Goal: Information Seeking & Learning: Find specific fact

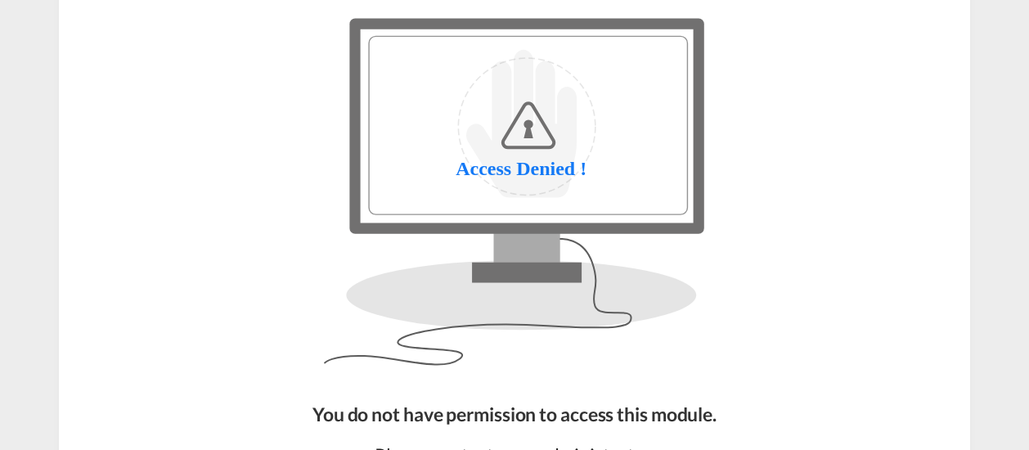
scroll to position [241, 0]
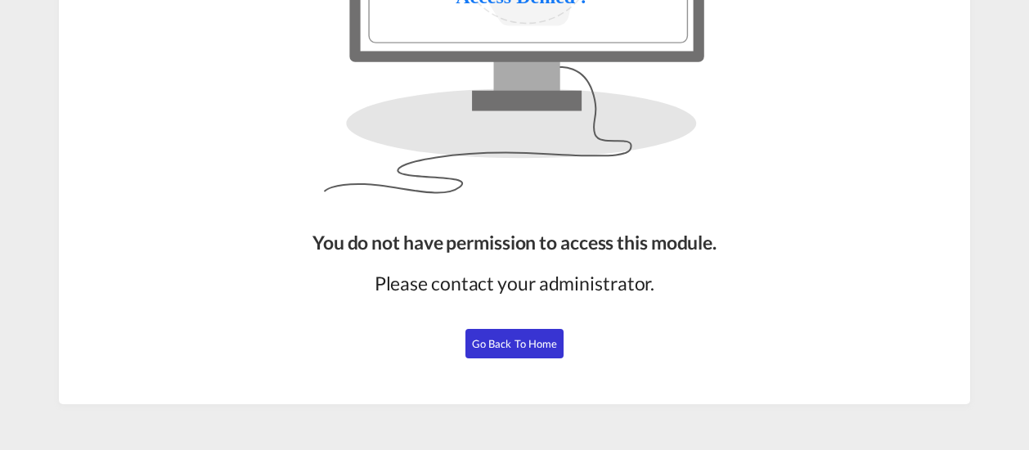
click at [505, 349] on button "Go Back to Home" at bounding box center [515, 343] width 98 height 29
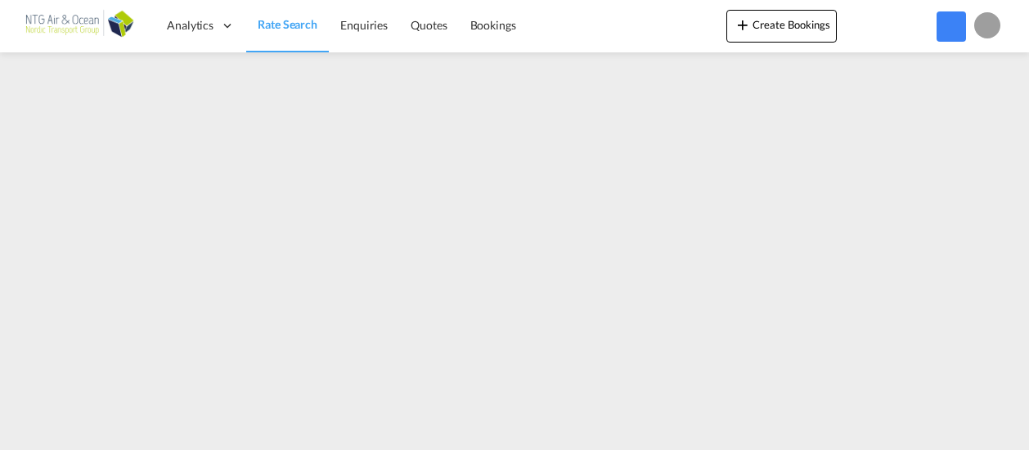
scroll to position [234, 0]
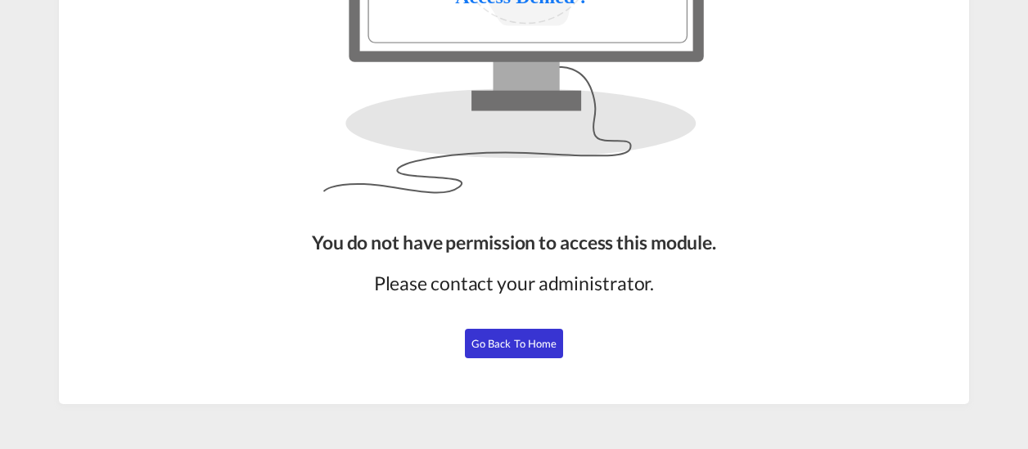
click at [498, 337] on span "Go Back to Home" at bounding box center [514, 343] width 86 height 13
